Goal: Task Accomplishment & Management: Use online tool/utility

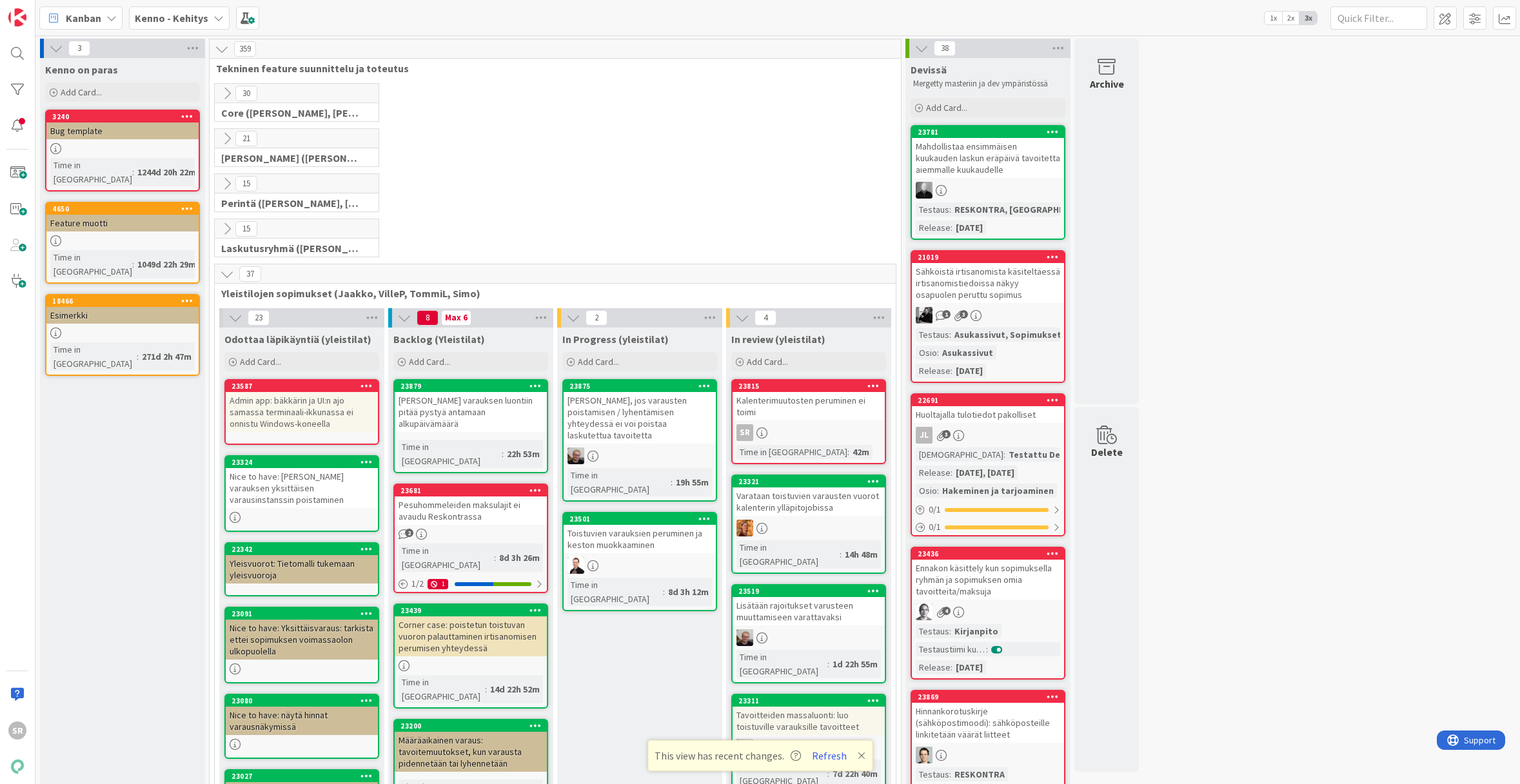
scroll to position [120, 0]
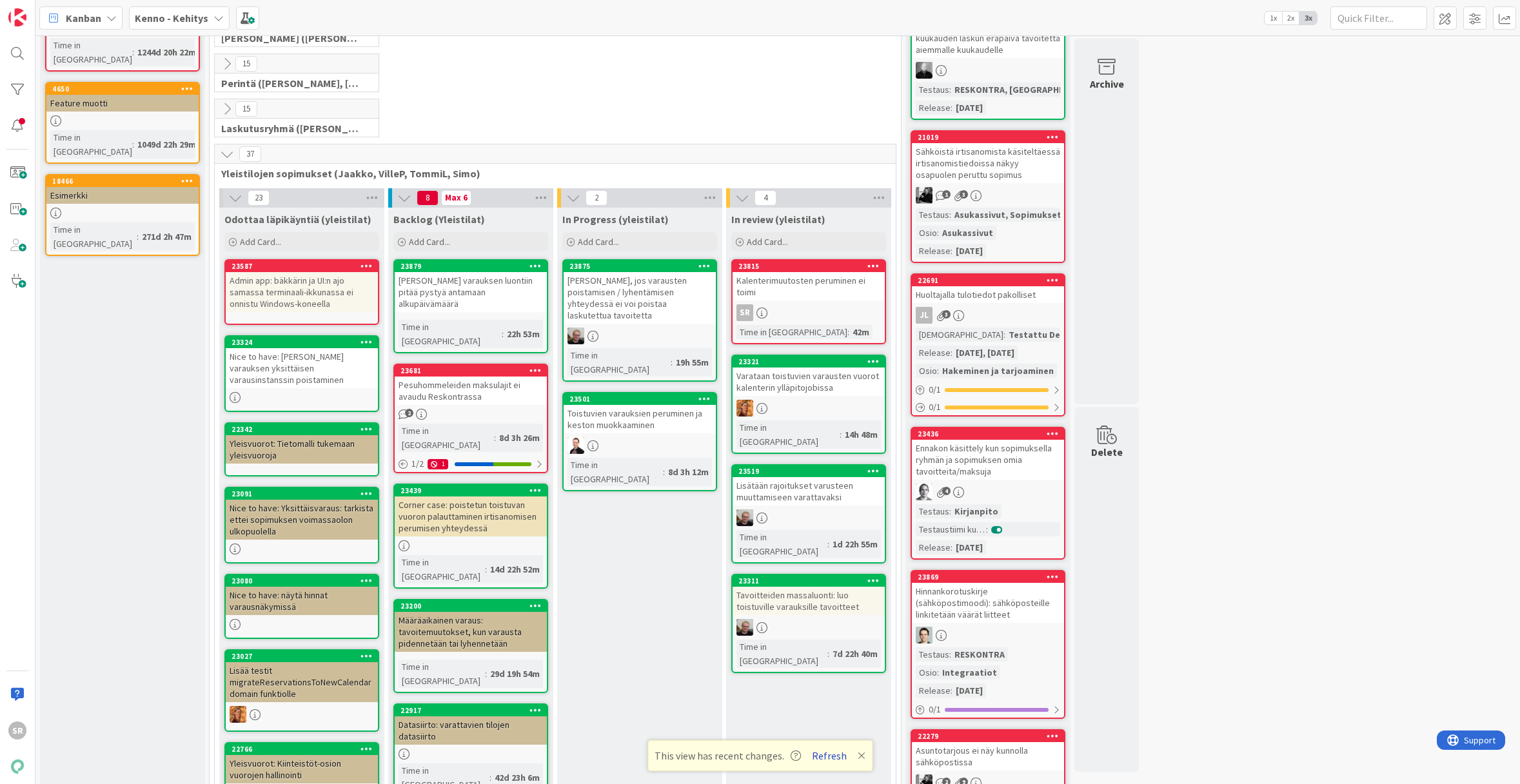
click at [821, 756] on button "Refresh" at bounding box center [830, 756] width 44 height 17
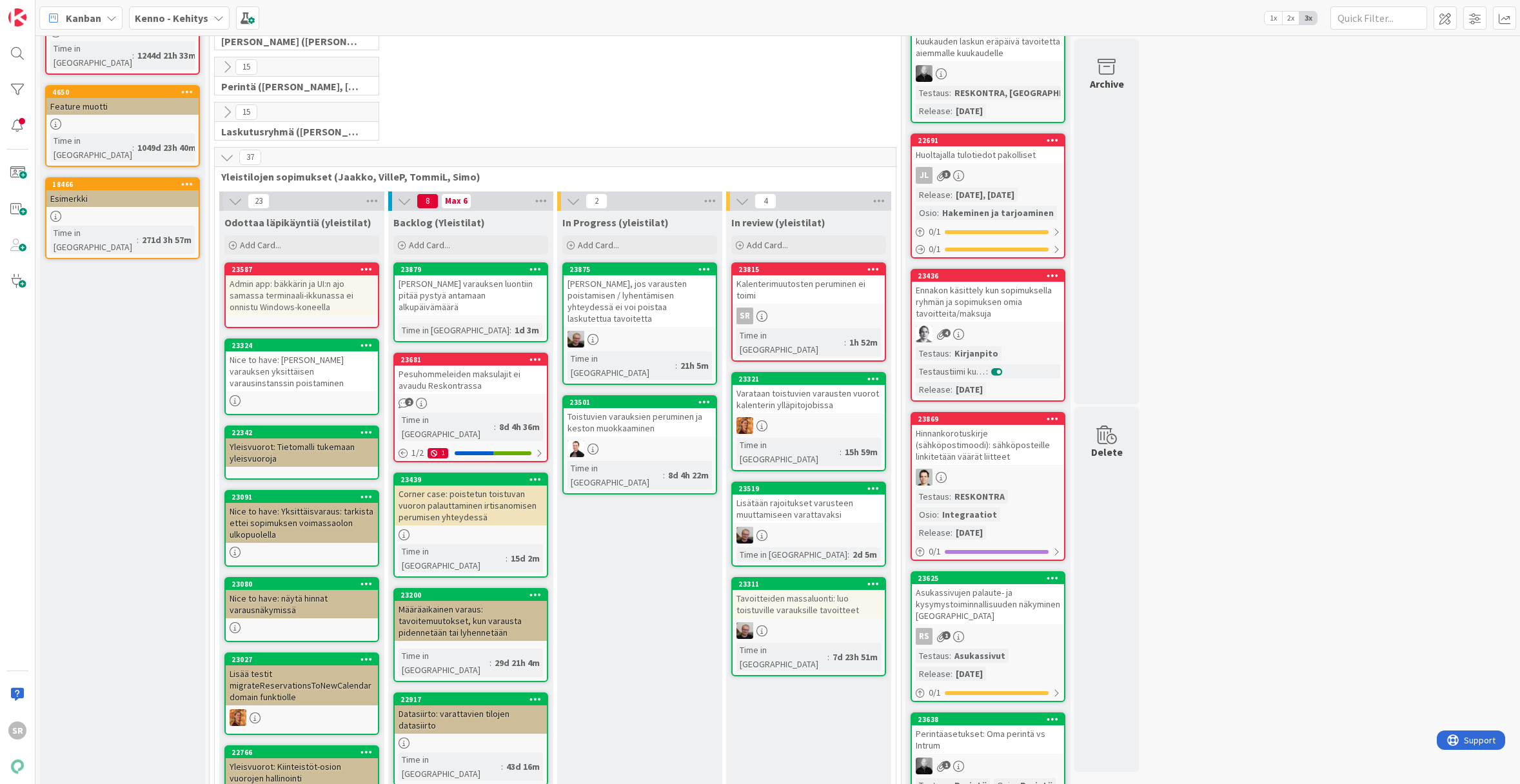
scroll to position [224, 0]
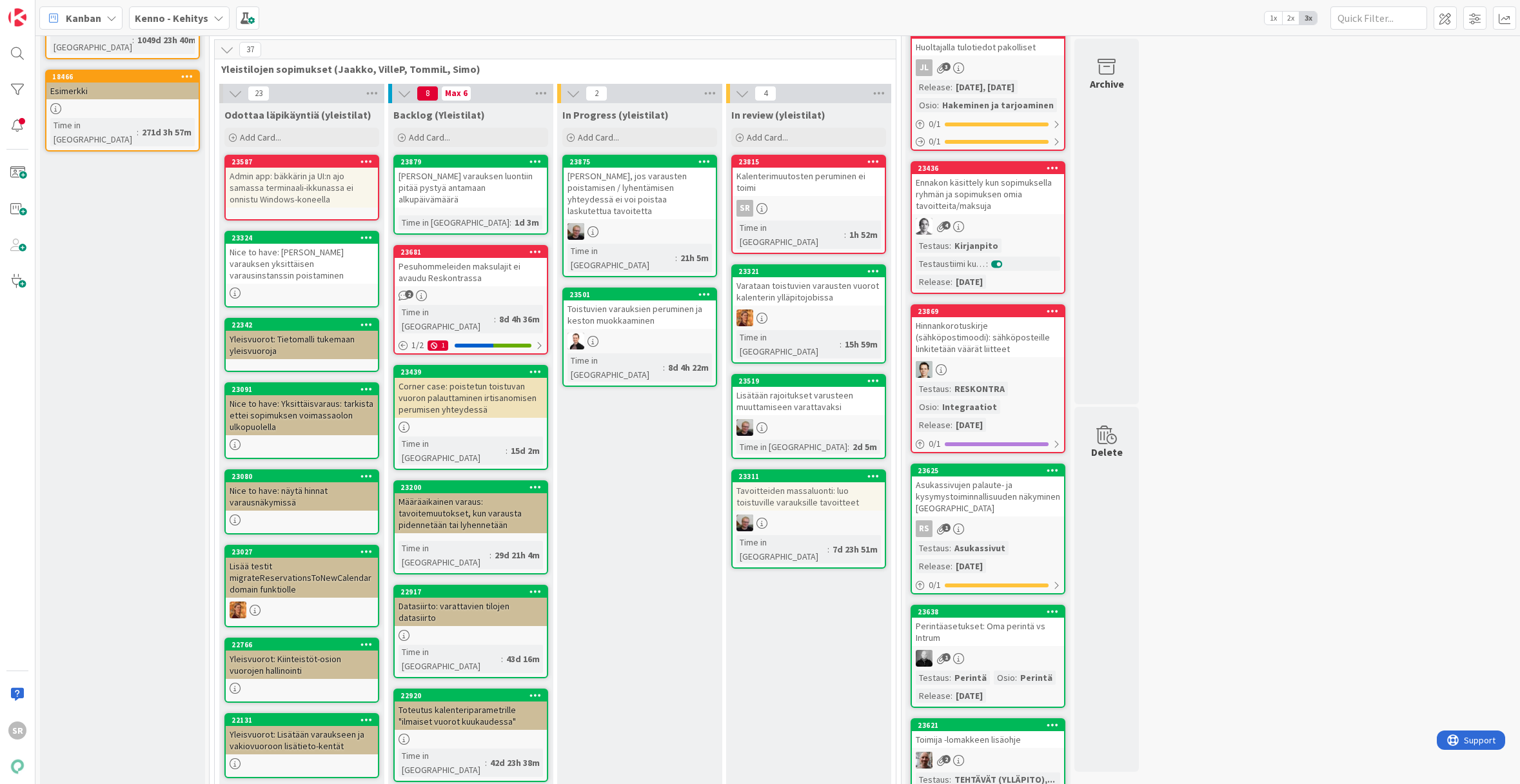
click at [456, 181] on div "[PERSON_NAME] varauksen luontiin pitää pystyä antamaan alkupäivämäärä" at bounding box center [470, 187] width 152 height 40
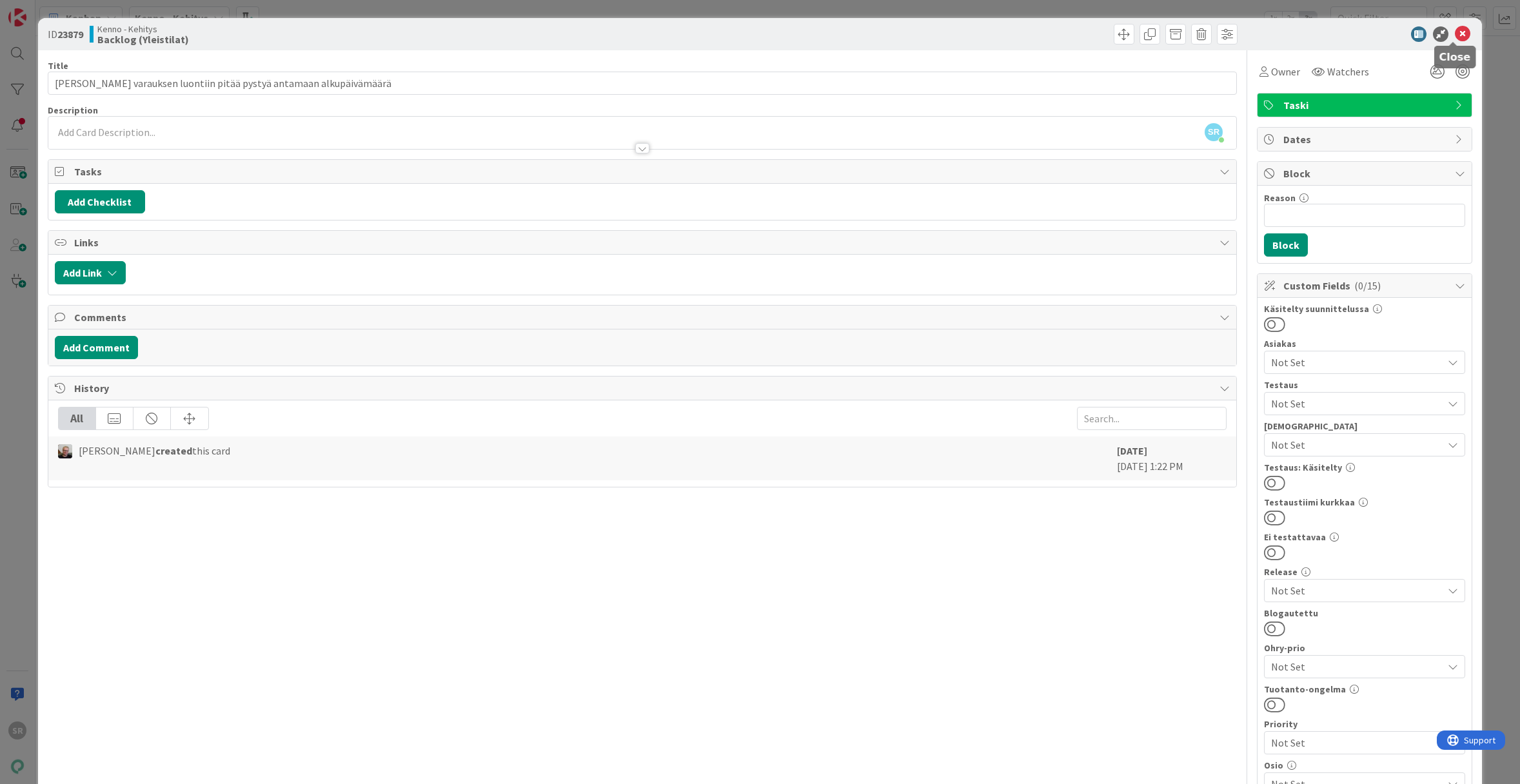
click at [1455, 33] on icon at bounding box center [1462, 34] width 15 height 15
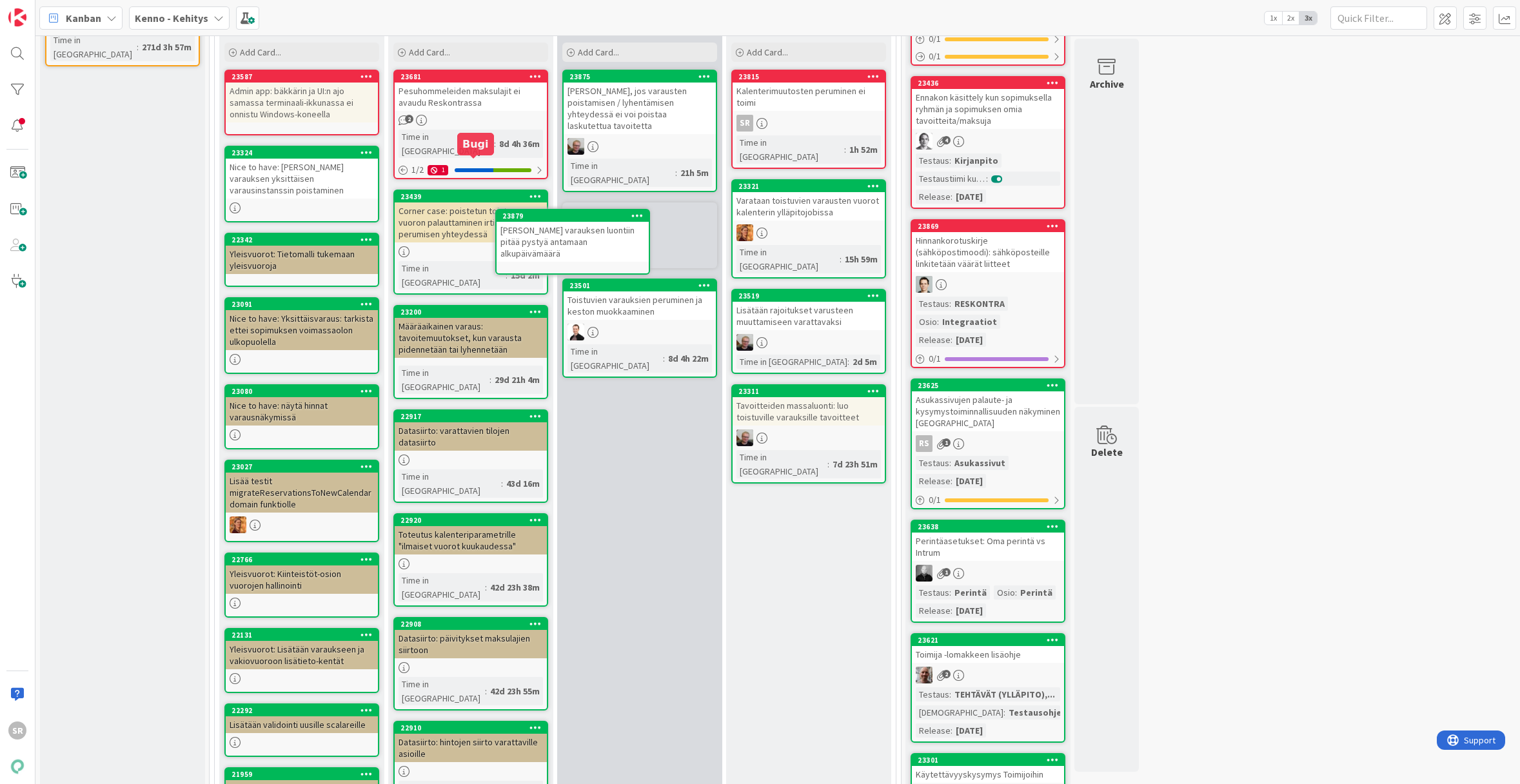
scroll to position [277, 0]
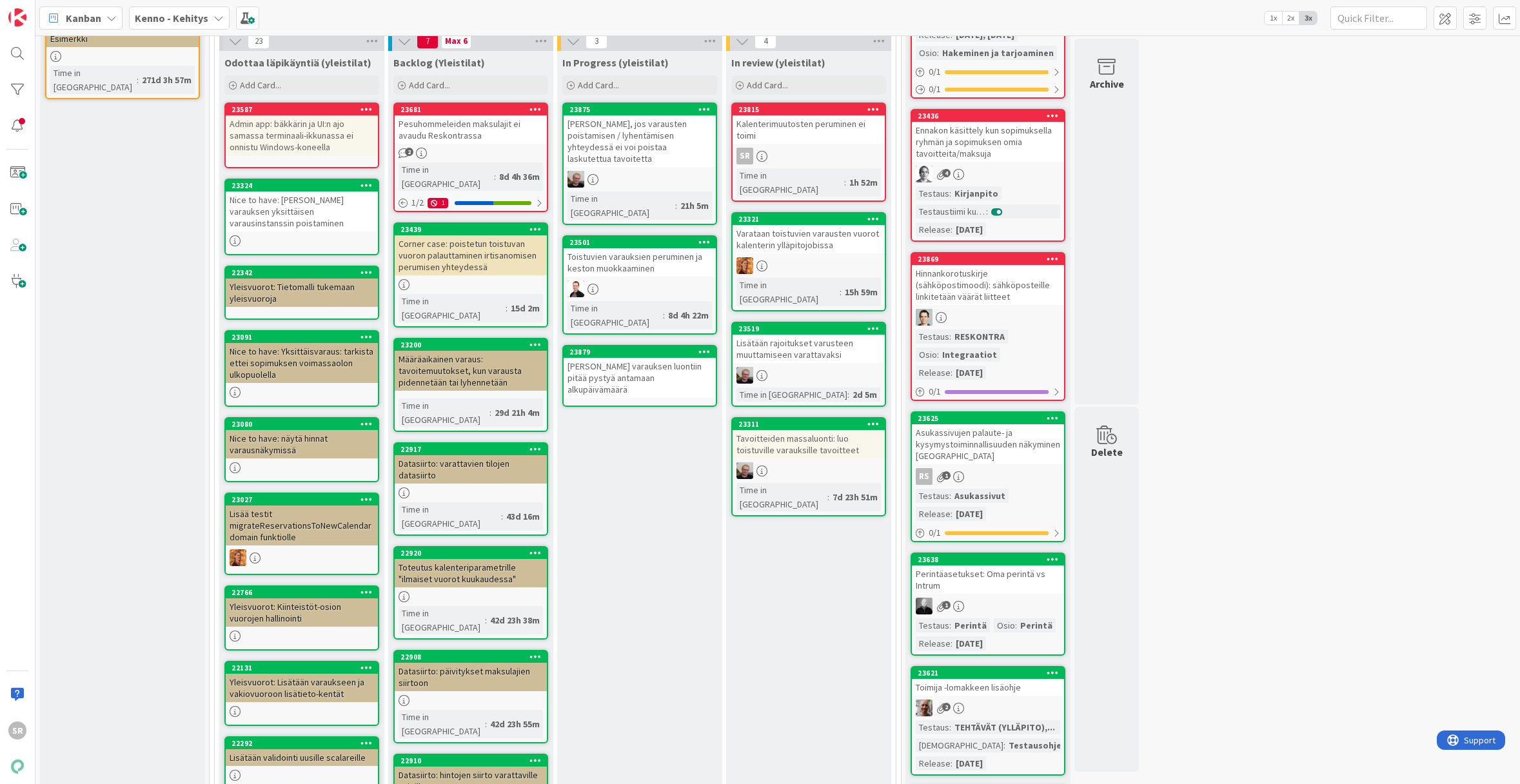
click at [641, 358] on div "[PERSON_NAME] varauksen luontiin pitää pystyä antamaan alkupäivämäärä" at bounding box center [639, 377] width 152 height 40
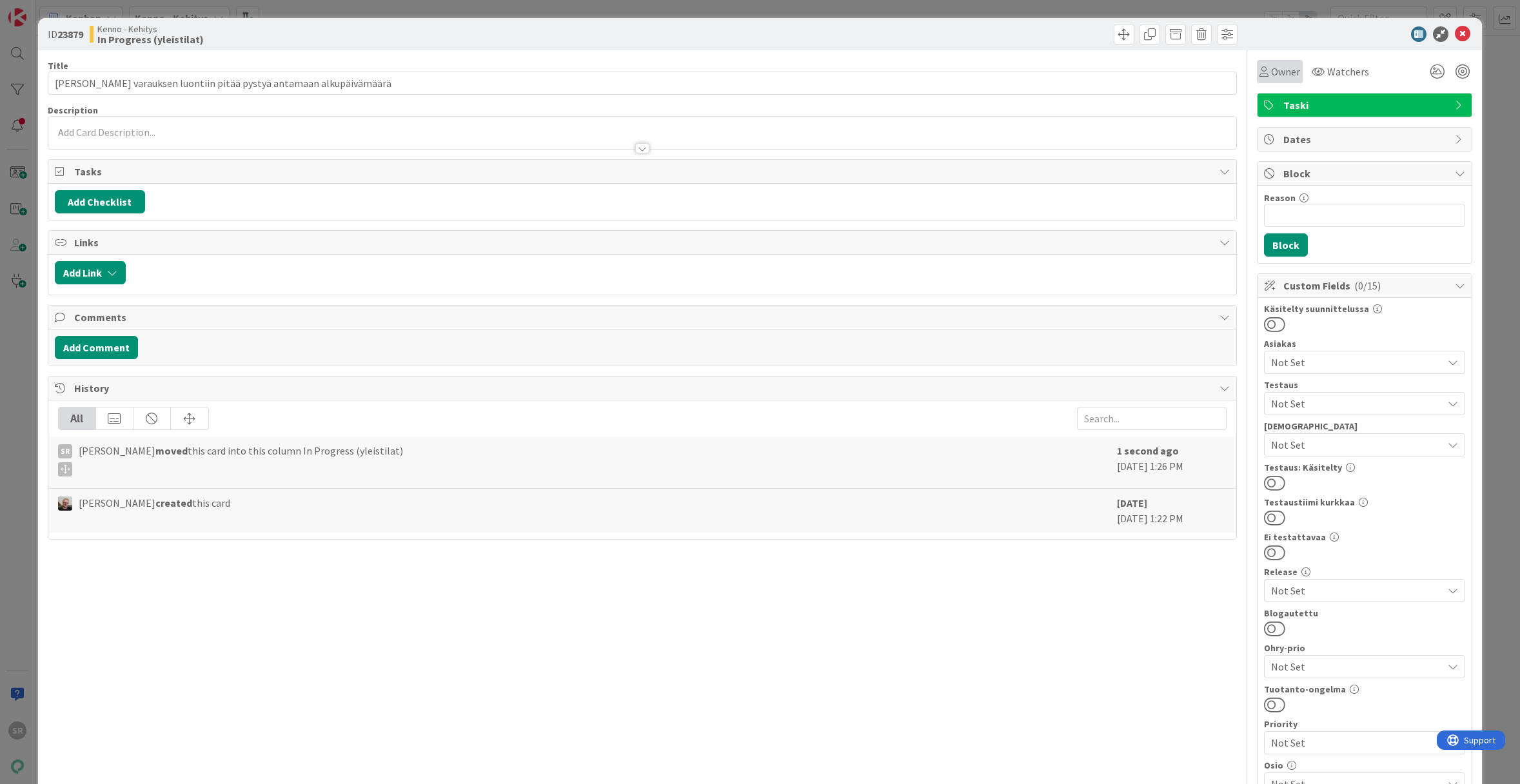
click at [1272, 67] on span "Owner" at bounding box center [1286, 71] width 29 height 15
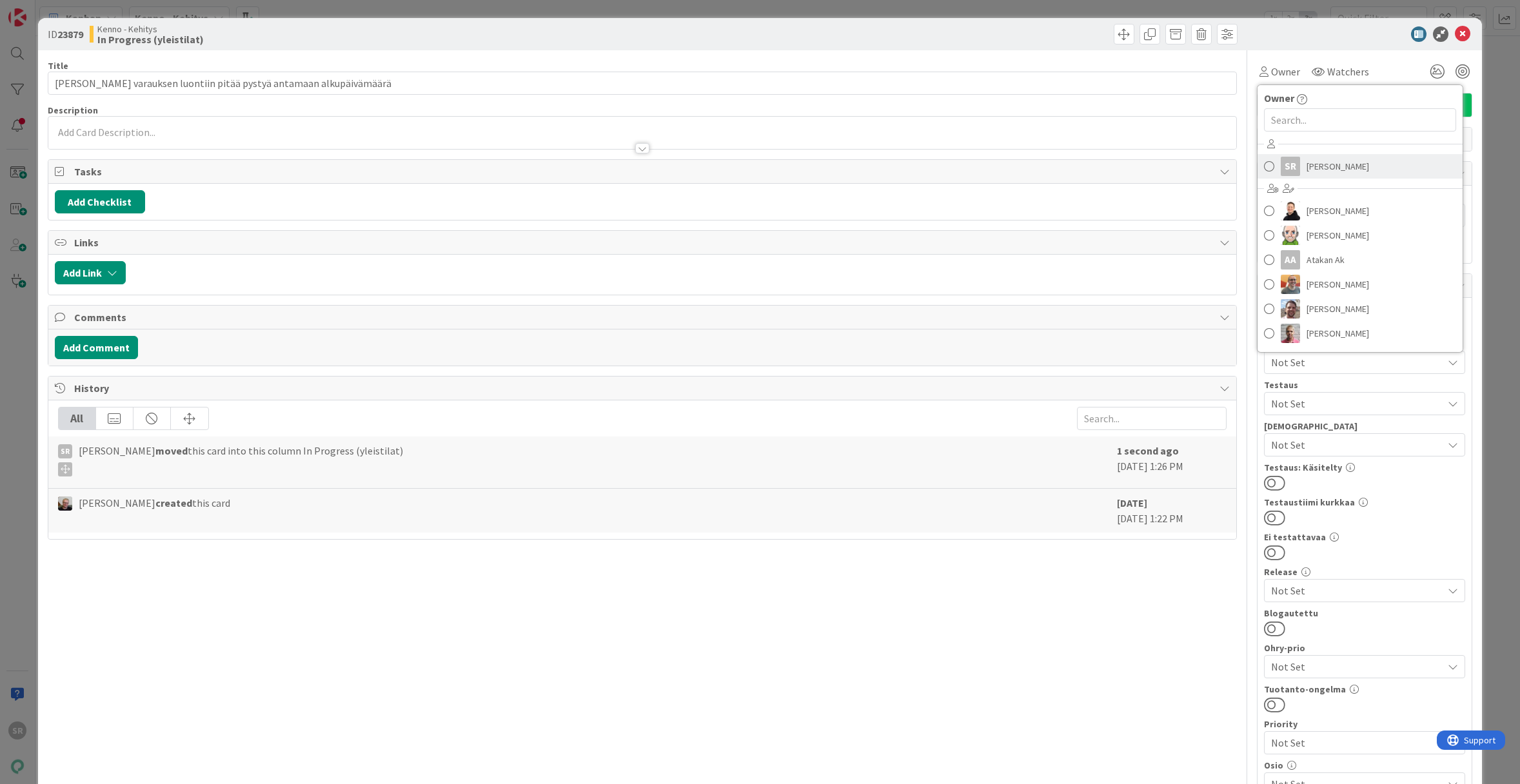
click at [1325, 157] on span "Simo Råman" at bounding box center [1337, 166] width 63 height 19
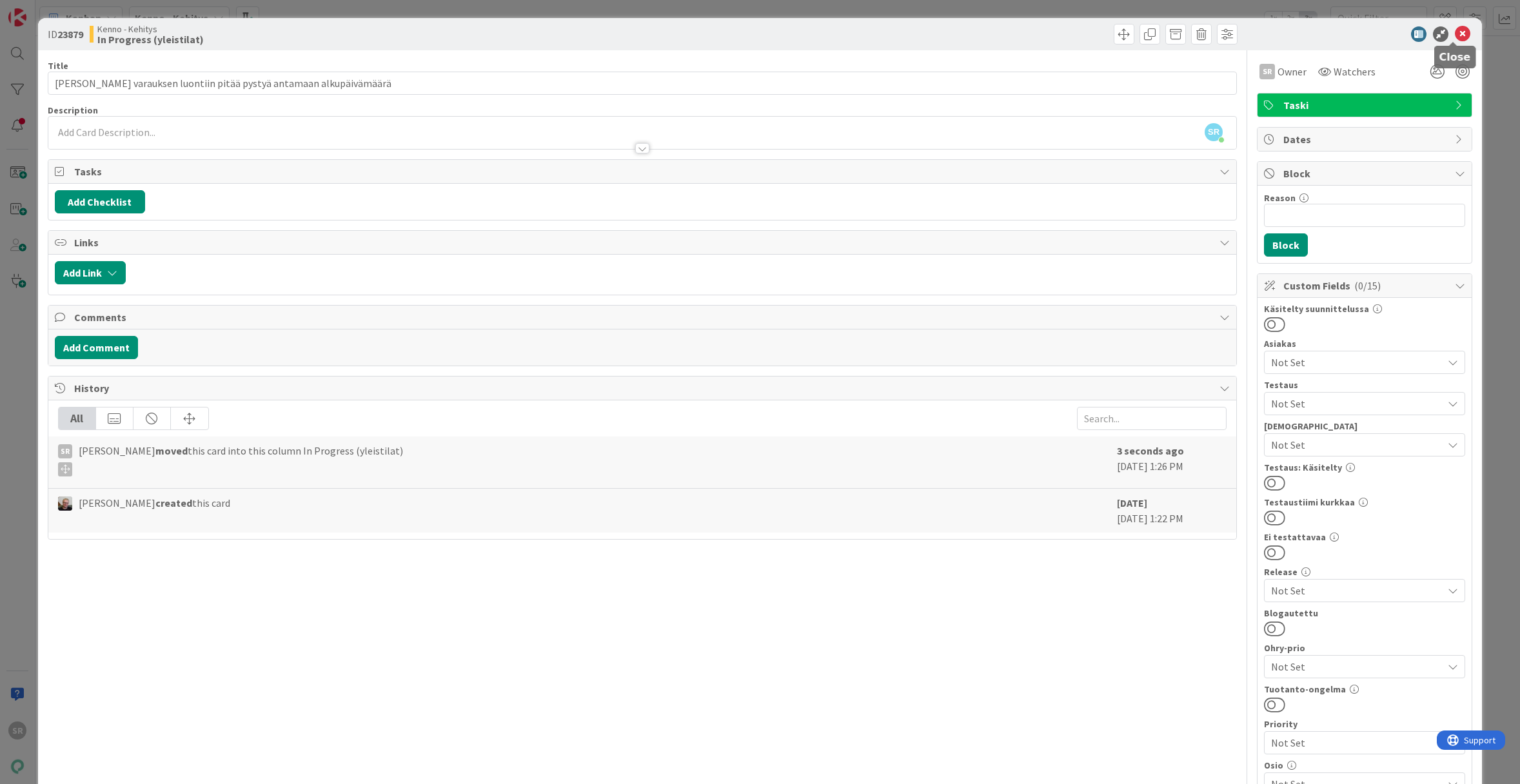
click at [1455, 32] on icon at bounding box center [1462, 34] width 15 height 15
